Goal: Task Accomplishment & Management: Use online tool/utility

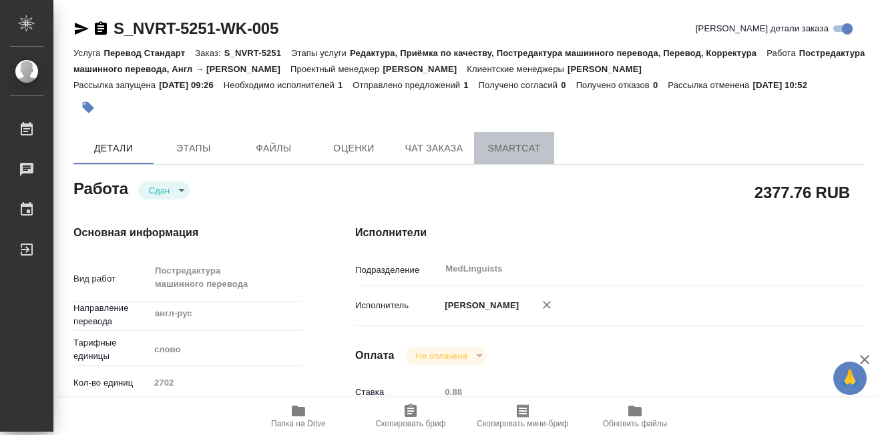
click at [518, 148] on span "SmartCat" at bounding box center [514, 148] width 64 height 17
